Goal: Task Accomplishment & Management: Complete application form

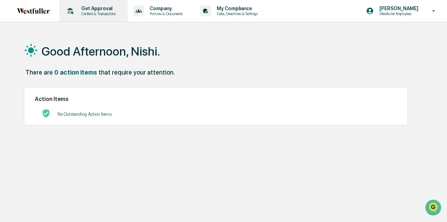
click at [84, 13] on p "Content & Transactions" at bounding box center [98, 13] width 44 height 5
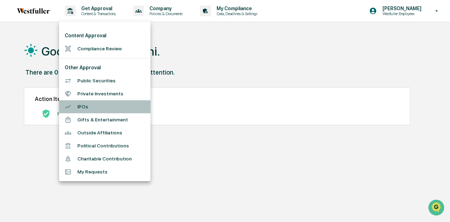
drag, startPoint x: 96, startPoint y: 107, endPoint x: 112, endPoint y: 112, distance: 16.6
click at [96, 108] on li "IPOs" at bounding box center [104, 106] width 91 height 13
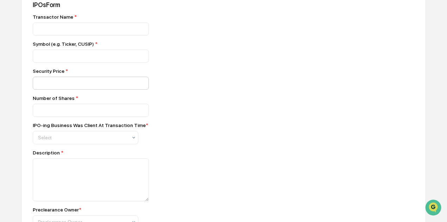
scroll to position [246, 0]
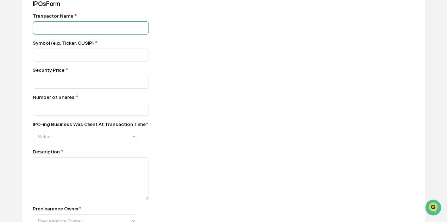
click at [82, 30] on input at bounding box center [91, 27] width 116 height 13
type input "**********"
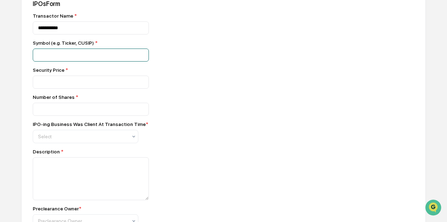
click at [58, 34] on input at bounding box center [91, 27] width 116 height 13
click at [76, 34] on input at bounding box center [91, 27] width 116 height 13
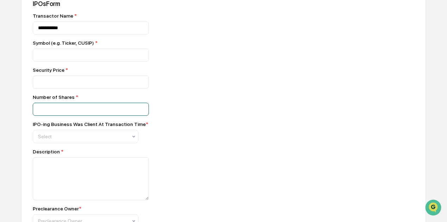
drag, startPoint x: 287, startPoint y: 113, endPoint x: 263, endPoint y: 111, distance: 24.3
click at [285, 113] on div "**********" at bounding box center [223, 153] width 405 height 331
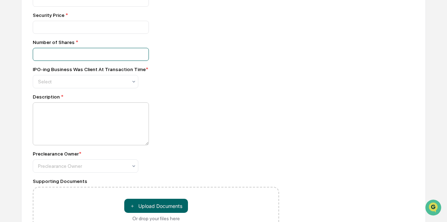
scroll to position [317, 0]
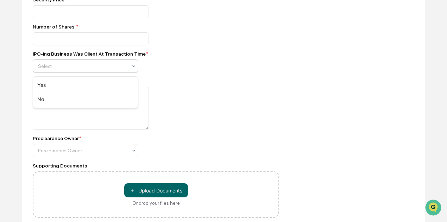
click at [99, 67] on div at bounding box center [82, 66] width 89 height 7
click at [84, 99] on div "No" at bounding box center [85, 99] width 105 height 14
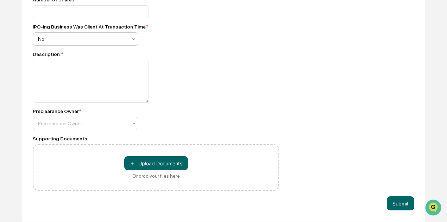
click at [75, 123] on div at bounding box center [82, 123] width 89 height 7
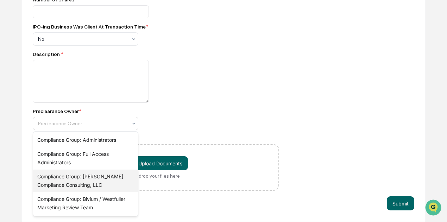
click at [121, 182] on div "Compliance Group: [PERSON_NAME] Compliance Consulting, LLC" at bounding box center [85, 181] width 105 height 23
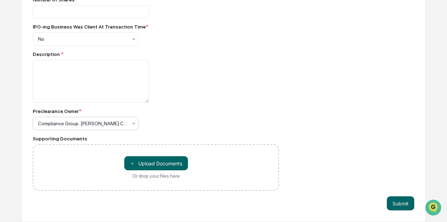
click at [253, 124] on div "Preclearance Owner * option Compliance Group: [PERSON_NAME] Compliance Consulti…" at bounding box center [156, 119] width 246 height 22
